Goal: Use online tool/utility: Utilize a website feature to perform a specific function

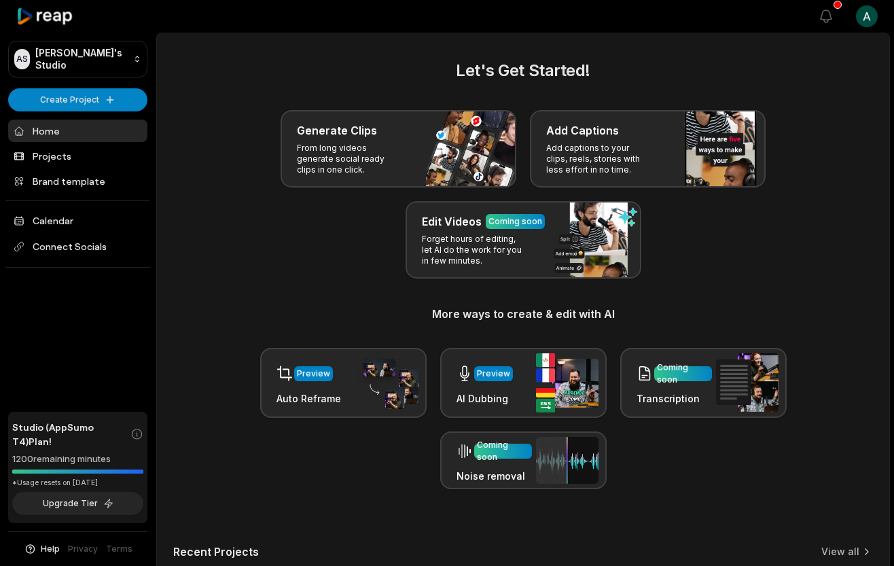
scroll to position [376, 0]
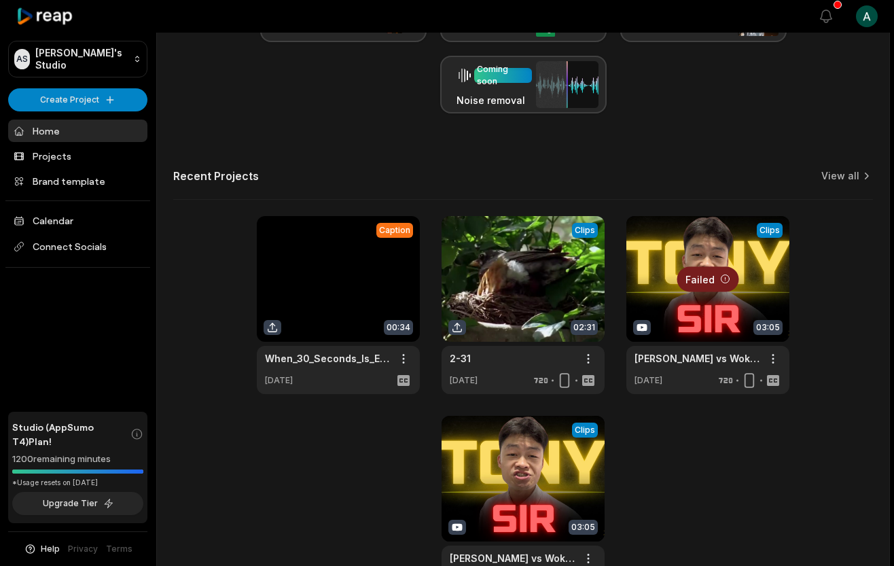
click at [479, 277] on link at bounding box center [522, 305] width 163 height 178
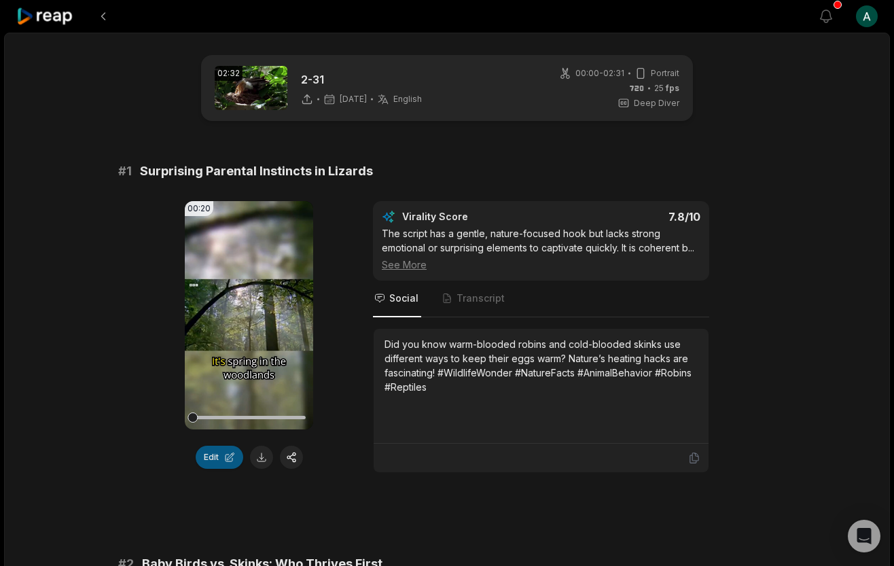
click at [208, 454] on button "Edit" at bounding box center [220, 456] width 48 height 23
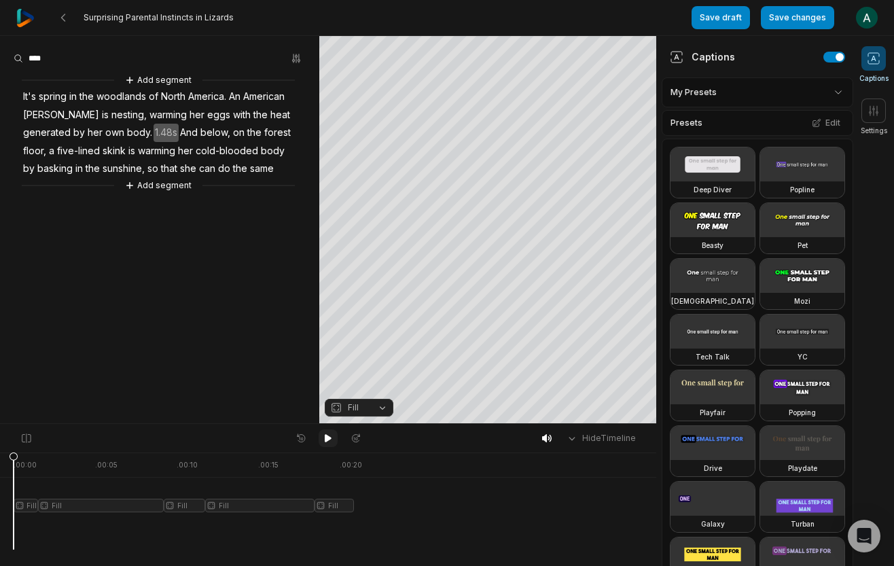
click at [329, 437] on icon at bounding box center [328, 438] width 7 height 8
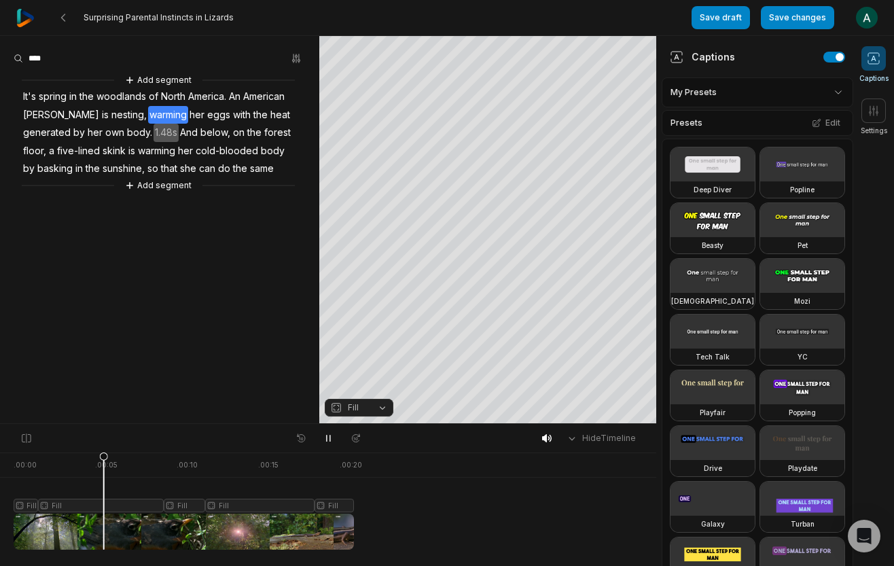
click at [189, 480] on div at bounding box center [184, 500] width 340 height 97
click at [278, 483] on div at bounding box center [184, 500] width 340 height 97
click at [329, 441] on icon at bounding box center [328, 438] width 3 height 6
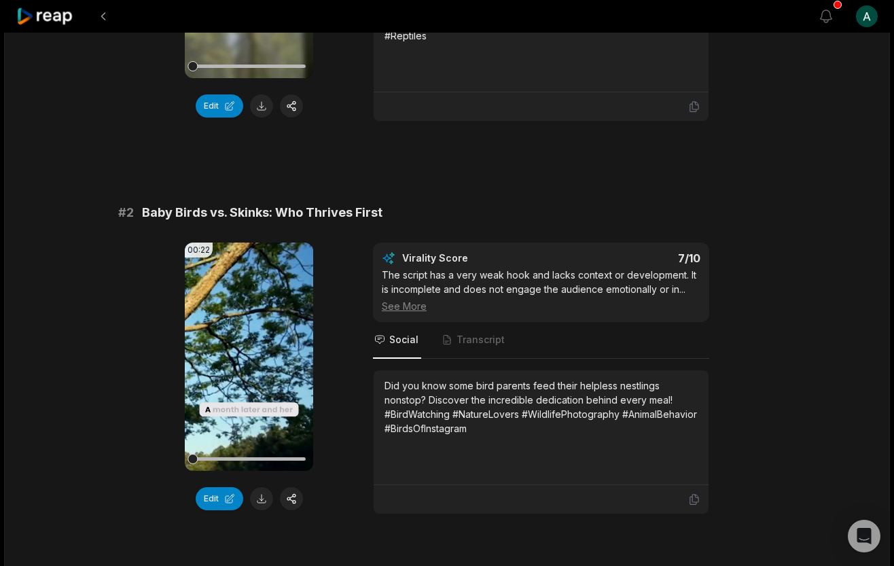
scroll to position [397, 0]
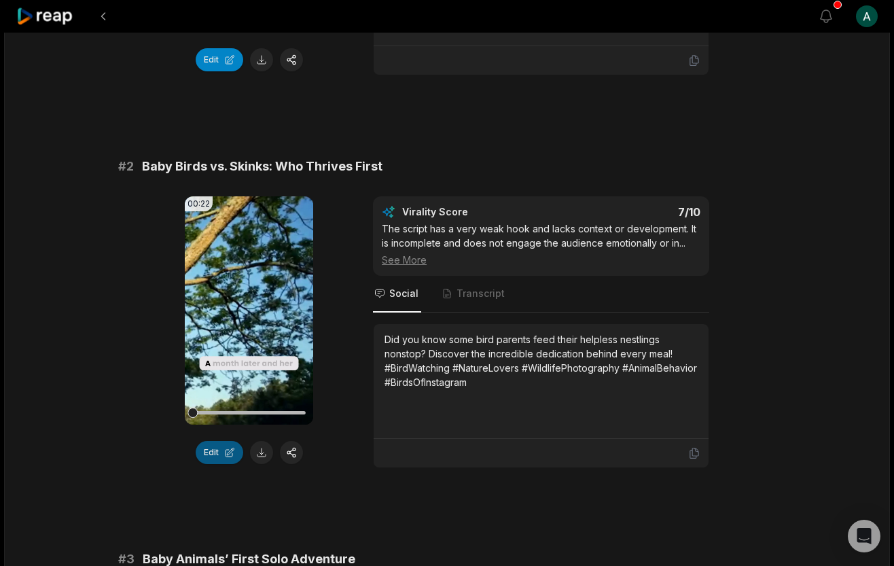
click at [213, 462] on button "Edit" at bounding box center [220, 452] width 48 height 23
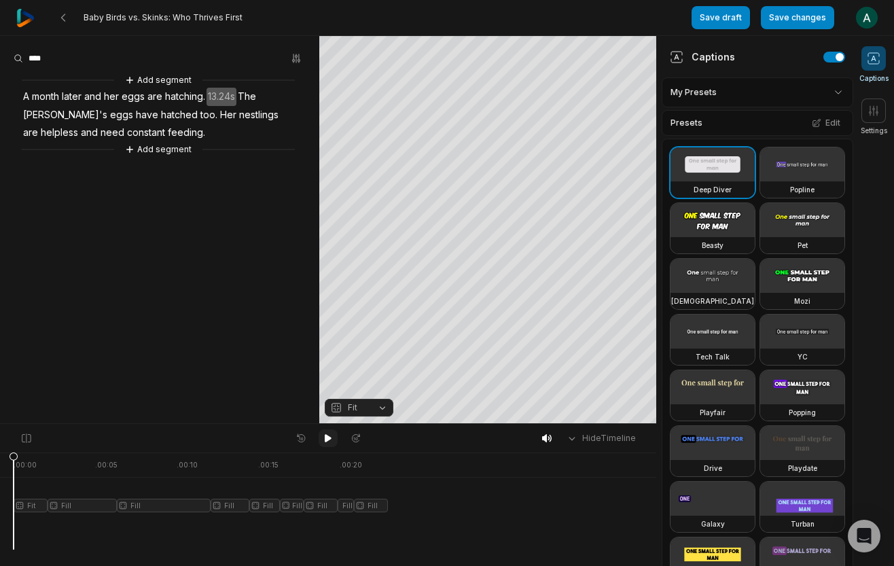
click at [330, 435] on icon at bounding box center [328, 438] width 11 height 11
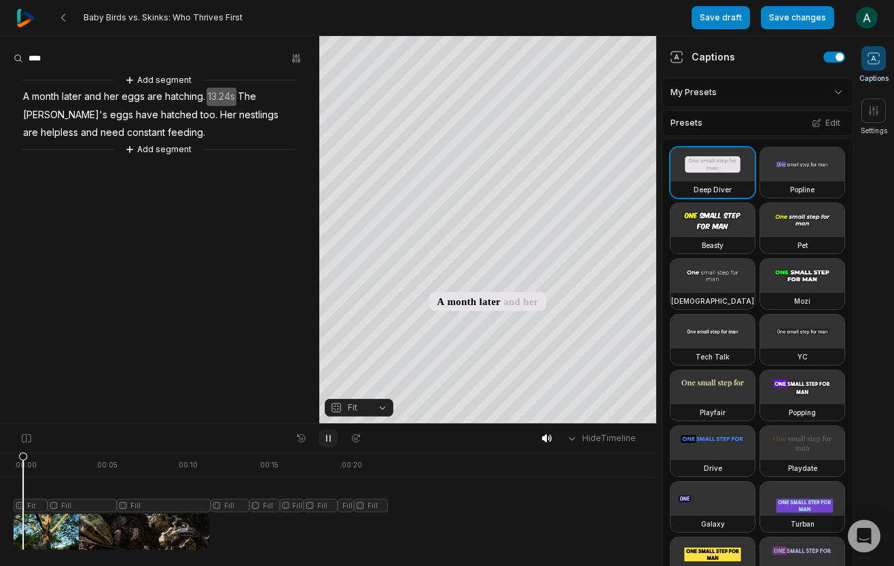
click at [330, 435] on icon at bounding box center [328, 438] width 3 height 6
